Goal: Information Seeking & Learning: Check status

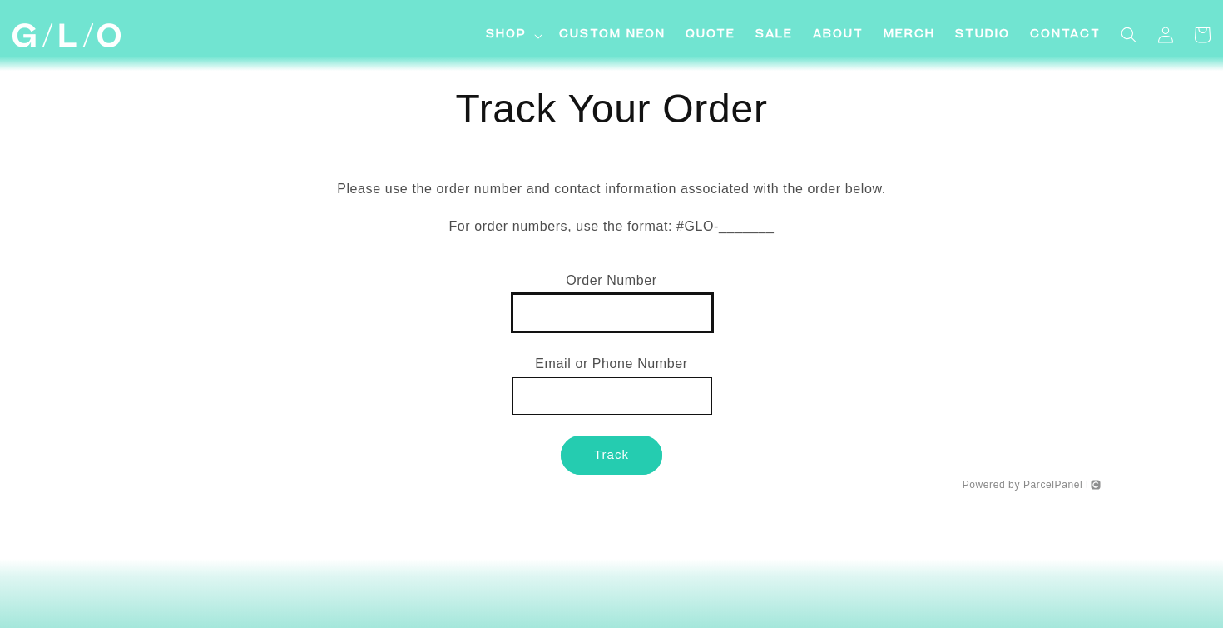
click at [576, 319] on input "text" at bounding box center [613, 312] width 200 height 37
paste input "MX0028480676"
type input "MX0028480676"
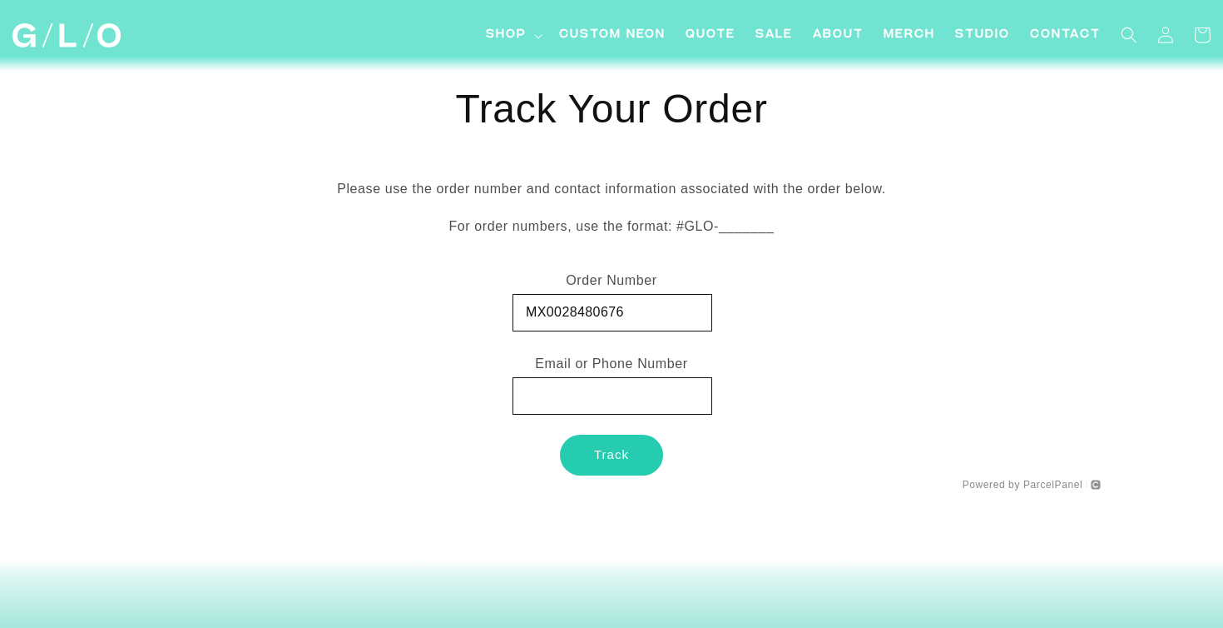
click at [637, 459] on button "Track" at bounding box center [612, 454] width 102 height 39
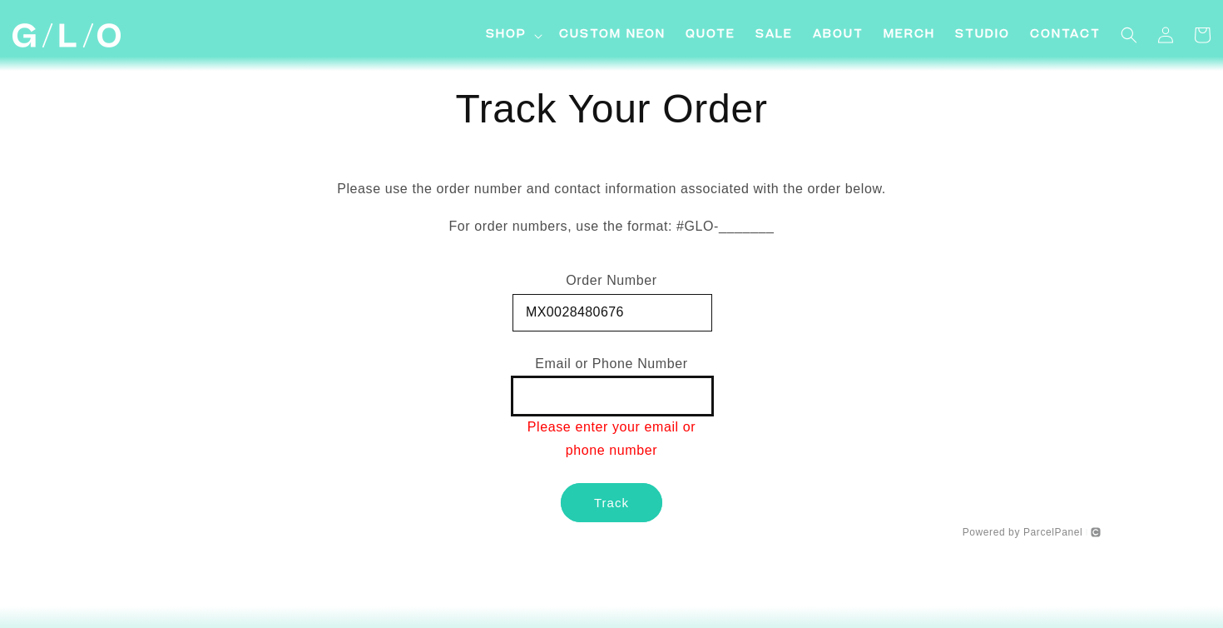
click at [585, 383] on input "text" at bounding box center [613, 395] width 200 height 37
type input "[EMAIL_ADDRESS][DOMAIN_NAME]"
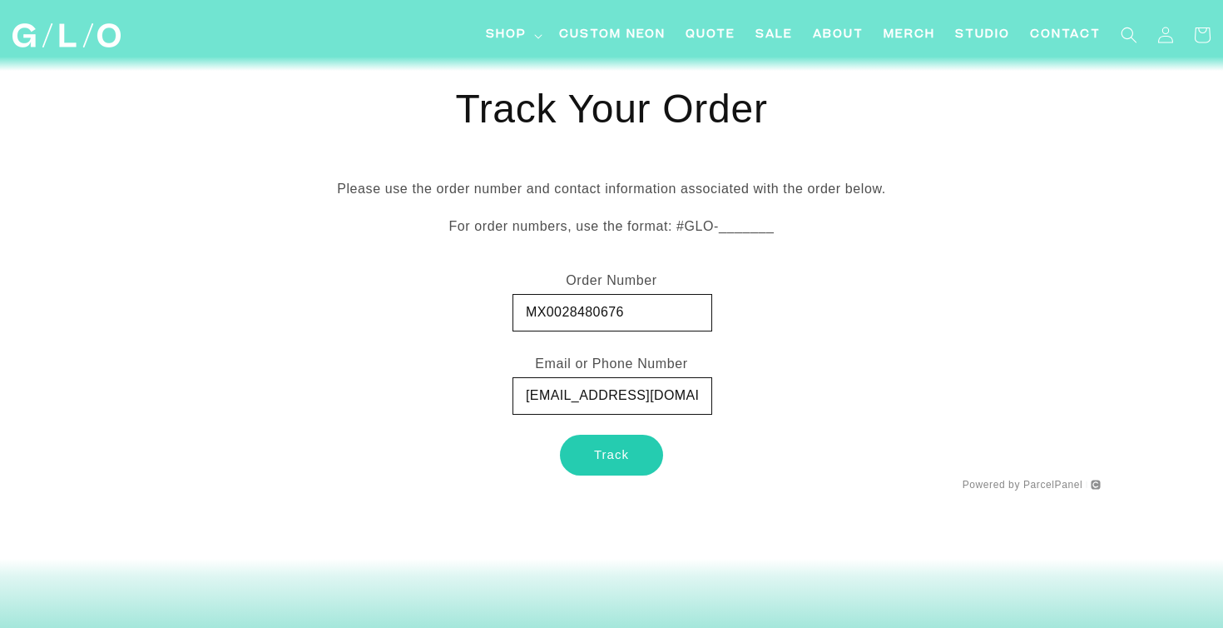
click at [612, 452] on button "Track" at bounding box center [612, 454] width 102 height 39
